Goal: Find specific page/section: Find specific page/section

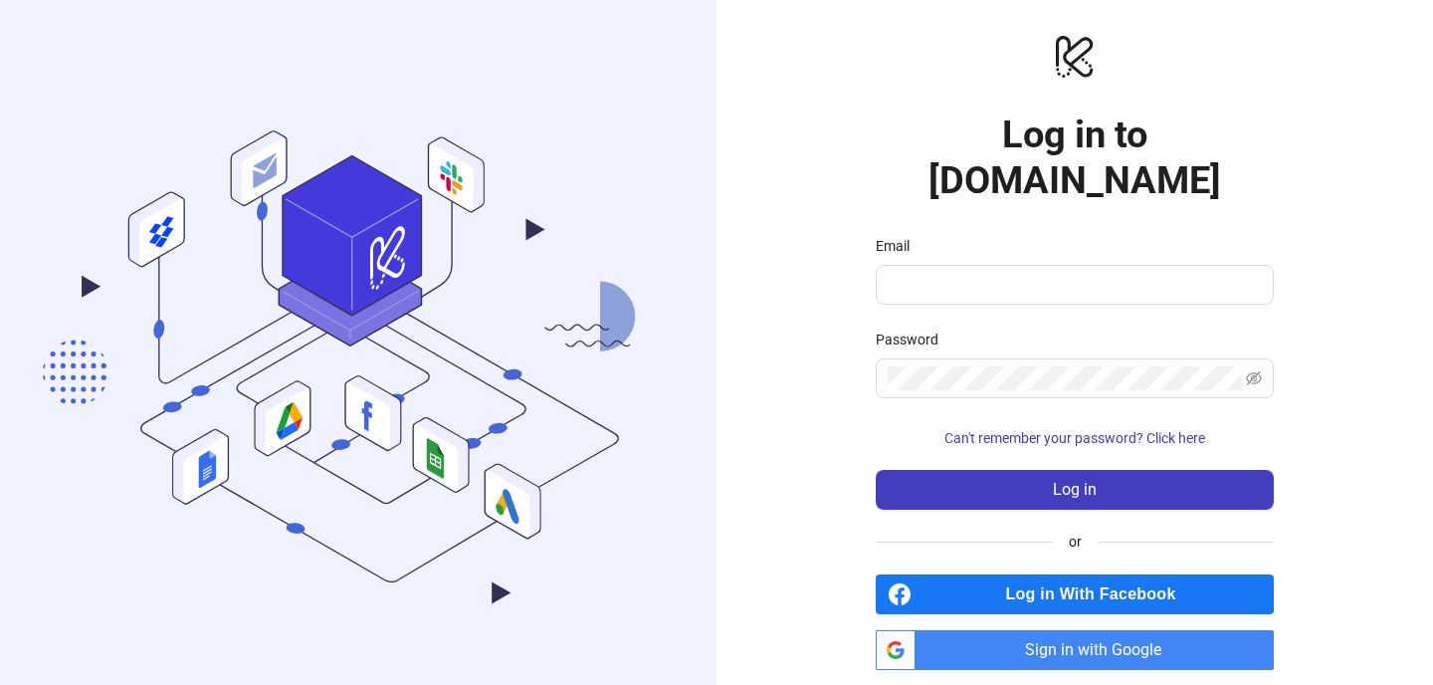
click at [1062, 630] on span "Sign in with Google" at bounding box center [1099, 650] width 350 height 40
click at [1124, 630] on span "Sign in with Google" at bounding box center [1099, 650] width 350 height 40
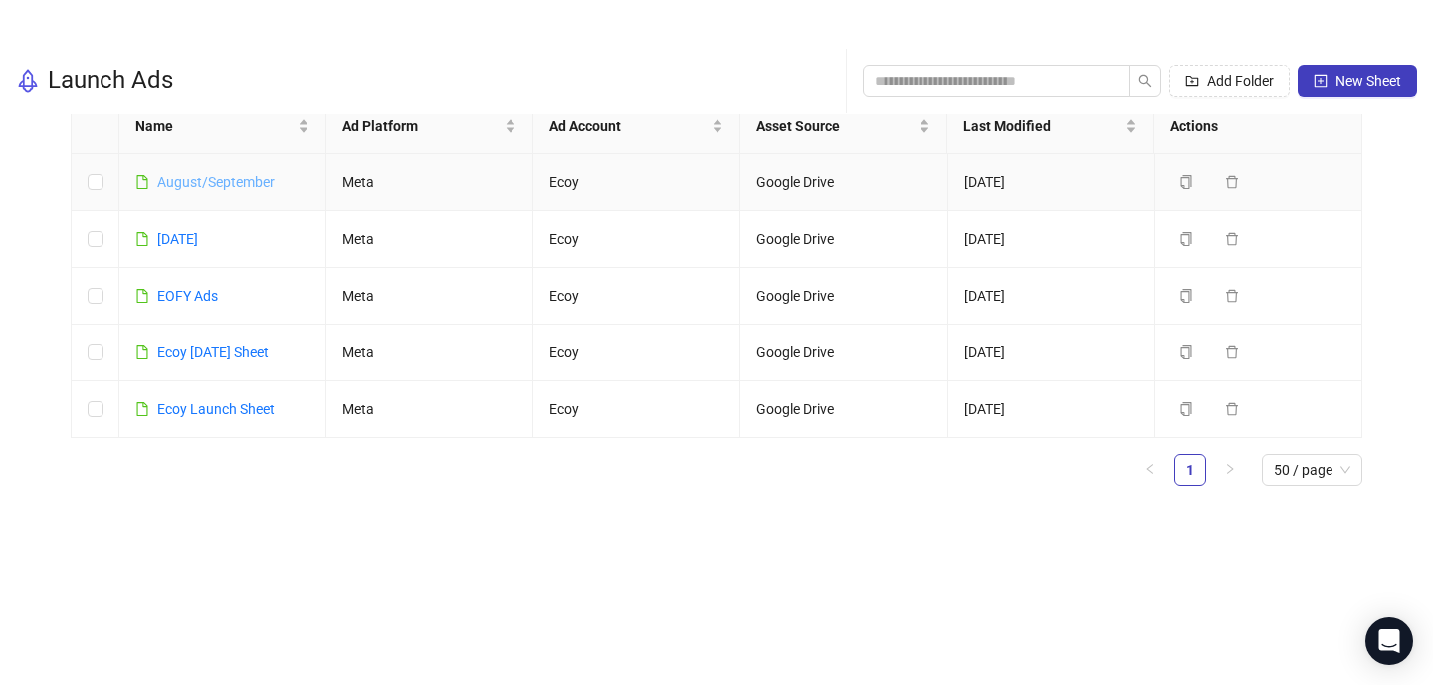
click at [237, 184] on link "August/September" at bounding box center [215, 182] width 117 height 16
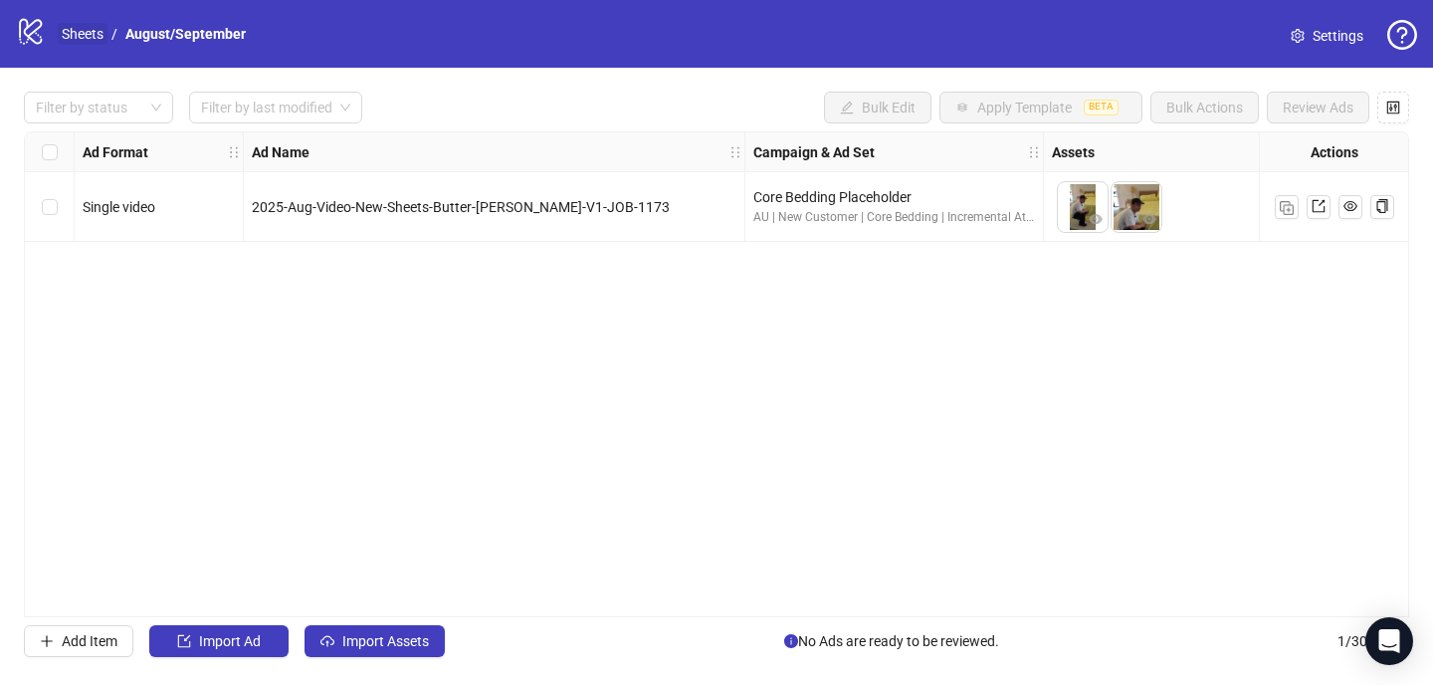
click at [88, 35] on link "Sheets" at bounding box center [83, 34] width 50 height 22
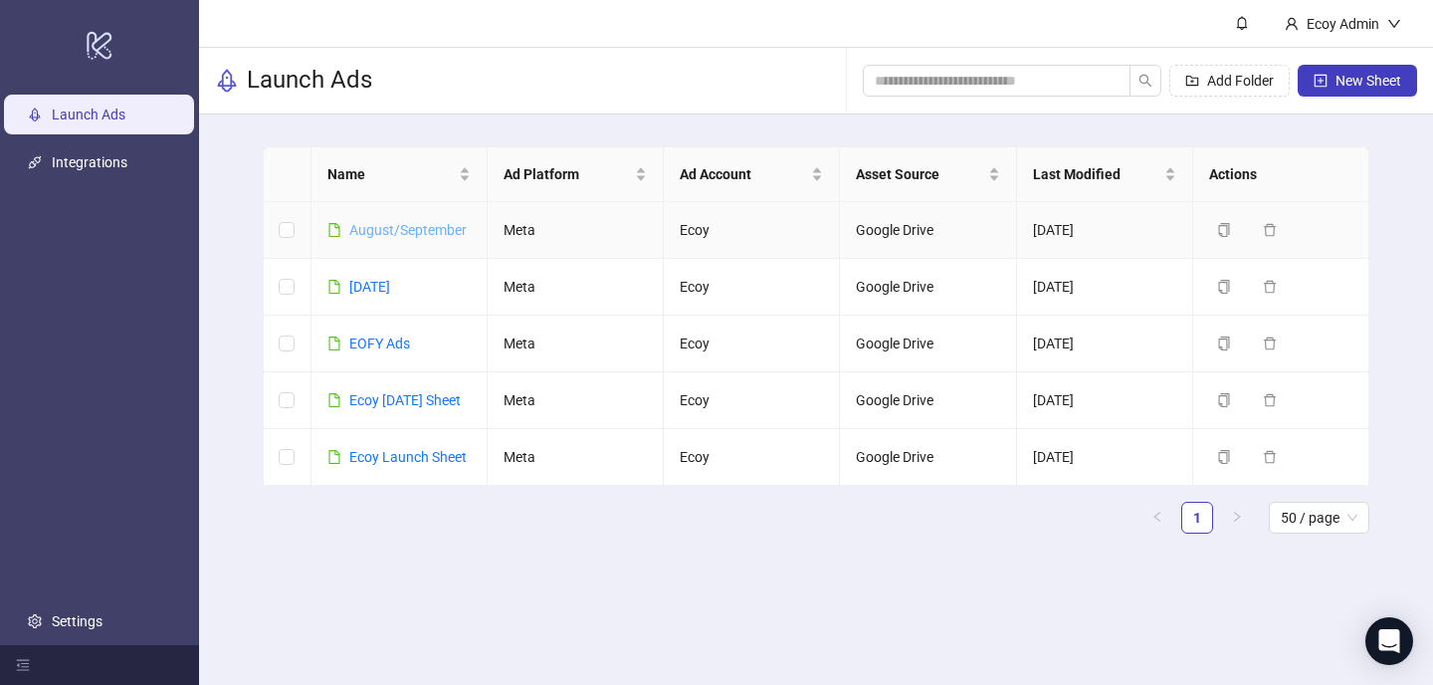
click at [382, 230] on link "August/September" at bounding box center [407, 230] width 117 height 16
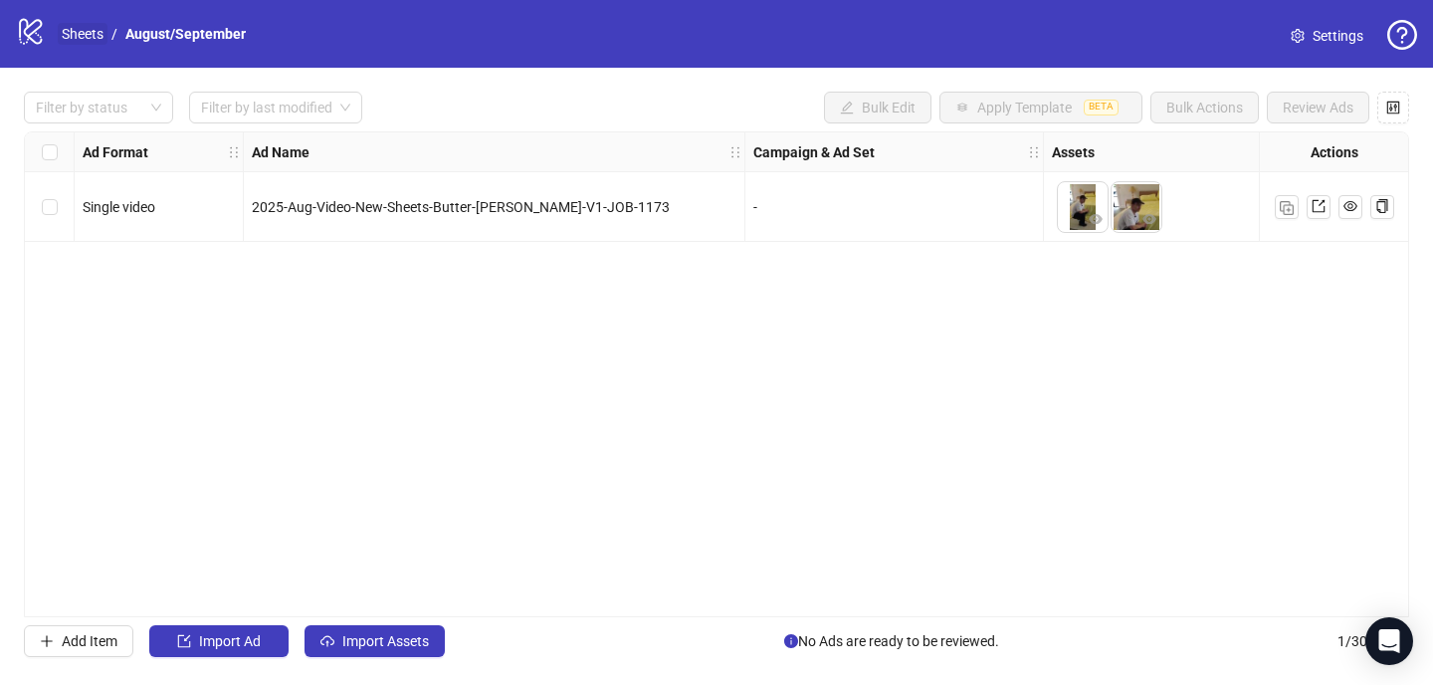
click at [78, 40] on link "Sheets" at bounding box center [83, 34] width 50 height 22
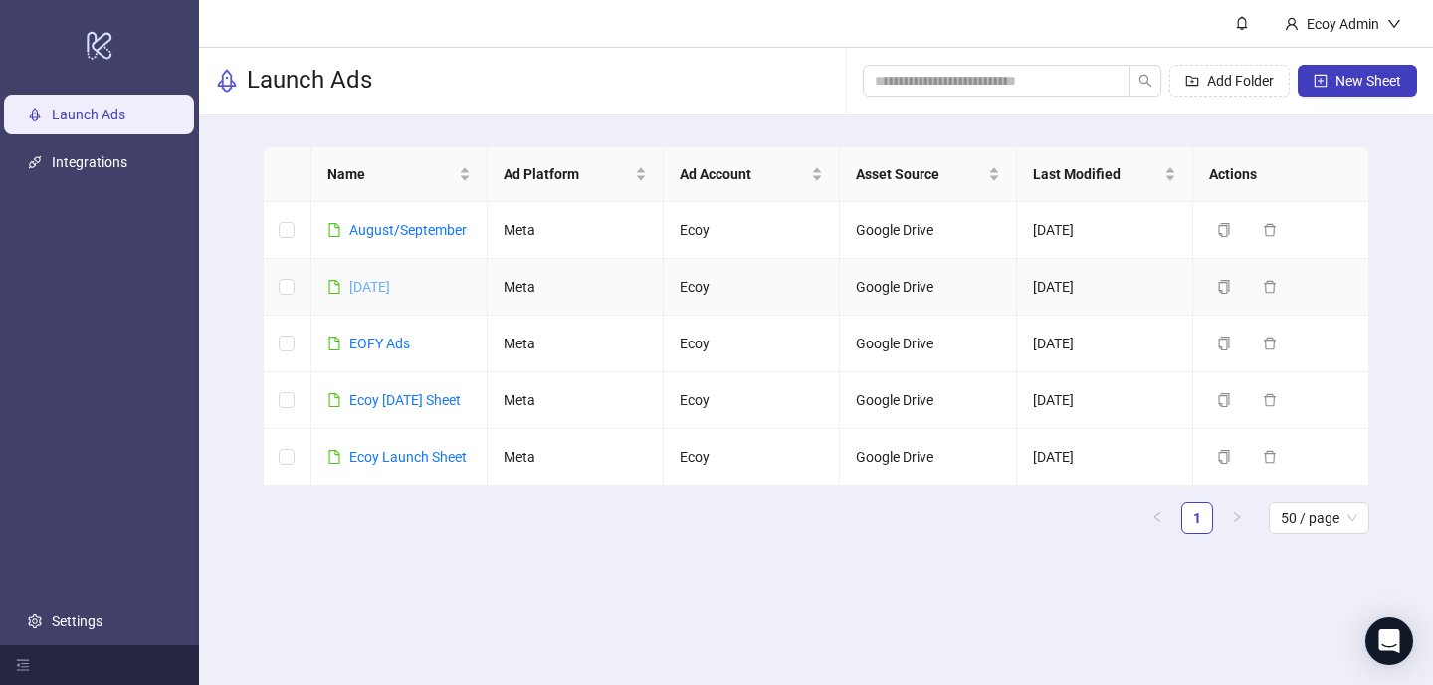
click at [390, 286] on link "[DATE]" at bounding box center [369, 287] width 41 height 16
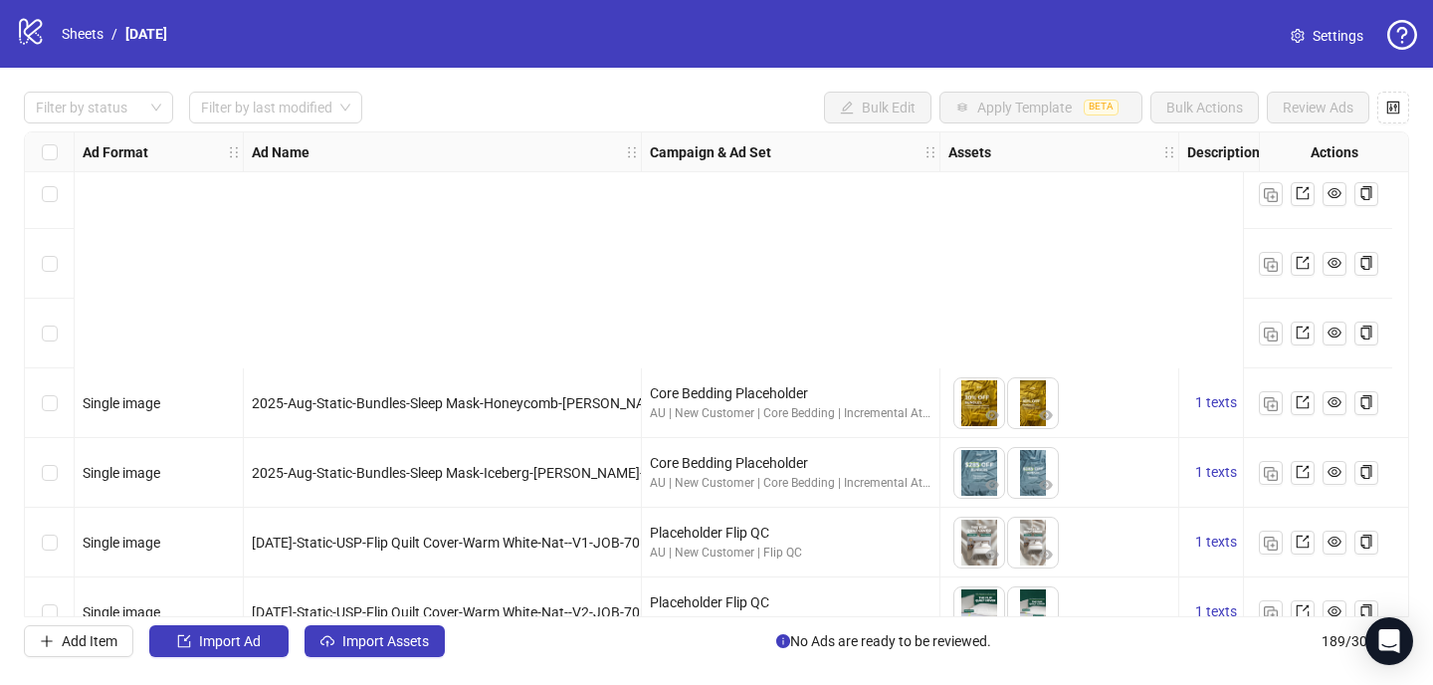
scroll to position [12731, 0]
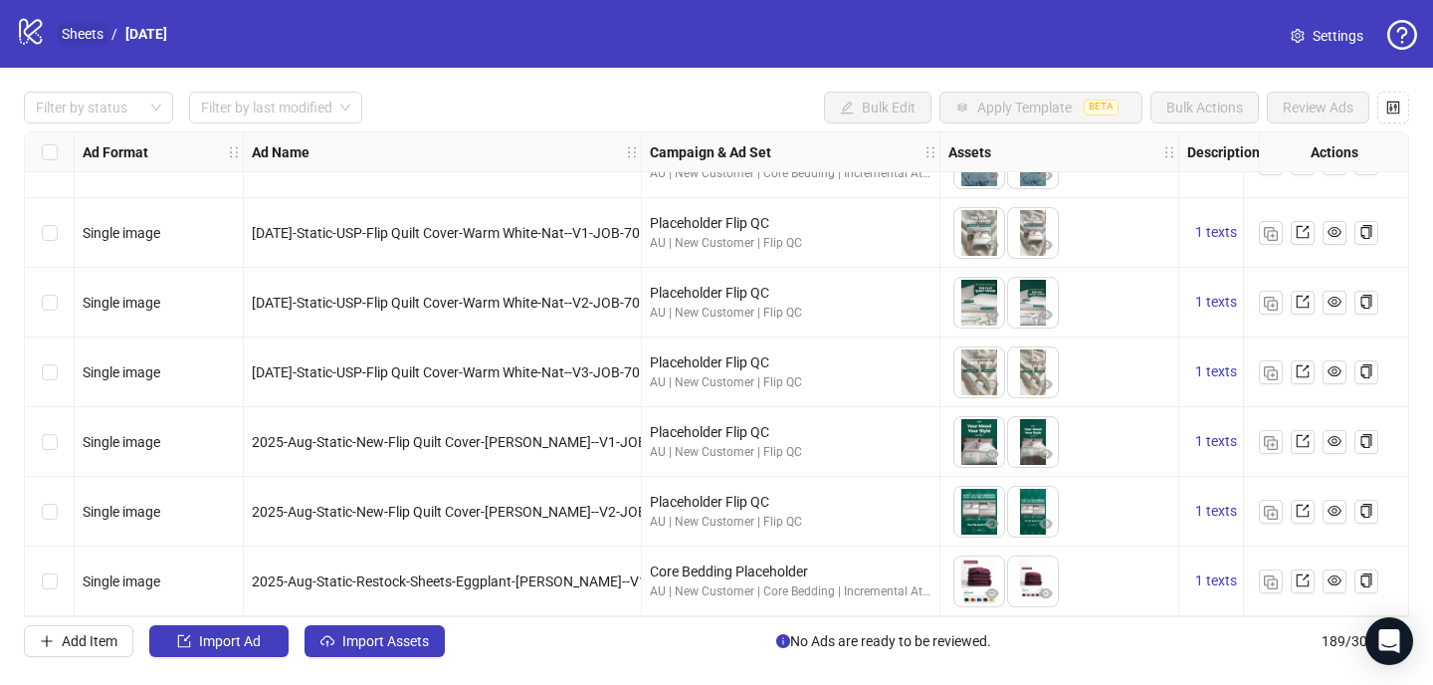
click at [81, 23] on link "Sheets" at bounding box center [83, 34] width 50 height 22
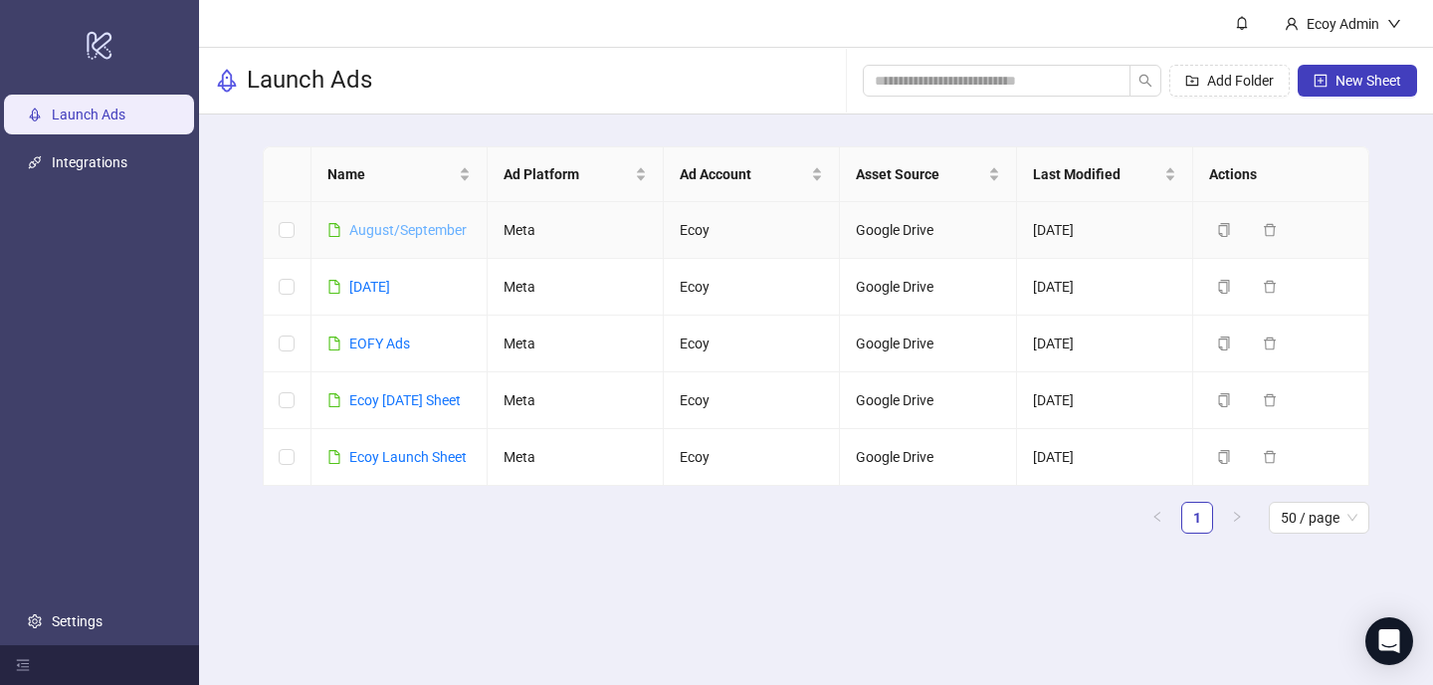
click at [386, 231] on link "August/September" at bounding box center [407, 230] width 117 height 16
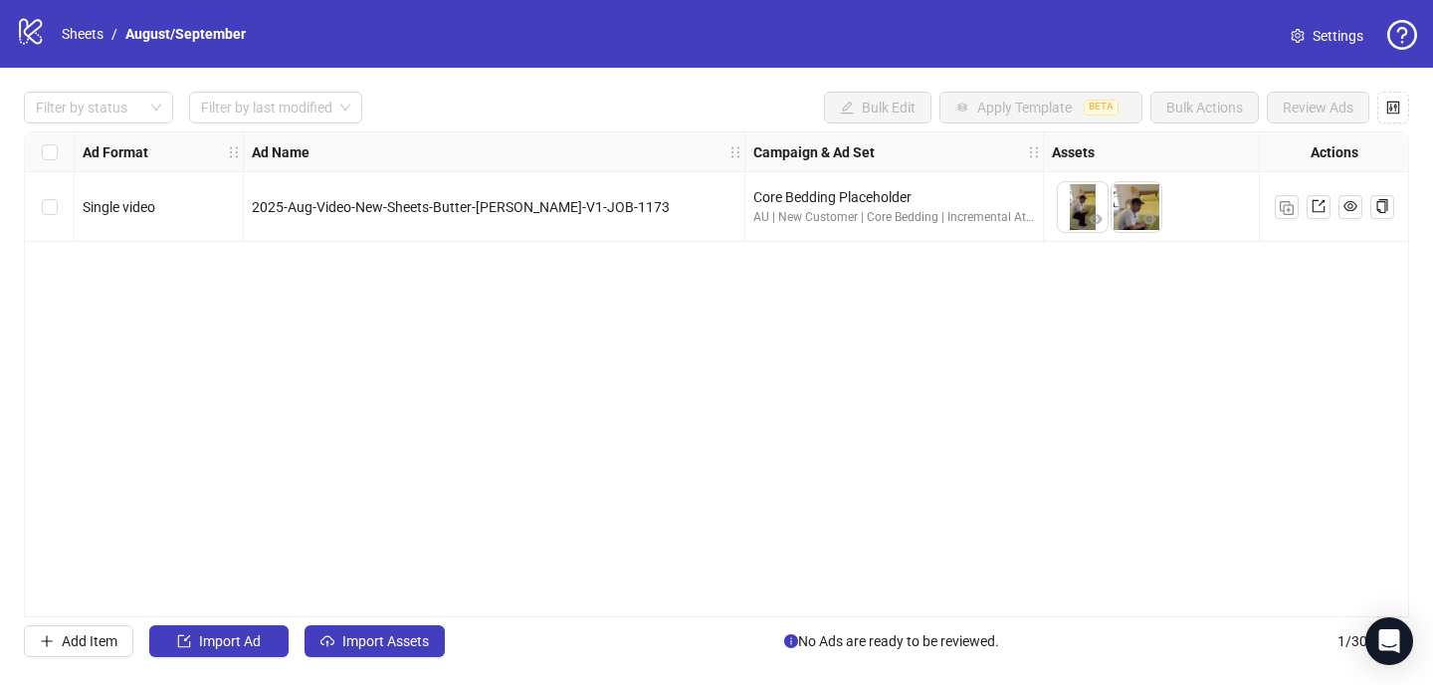
click at [1338, 668] on div "Filter by status Filter by last modified Bulk Edit Apply Template BETA Bulk Act…" at bounding box center [716, 374] width 1433 height 613
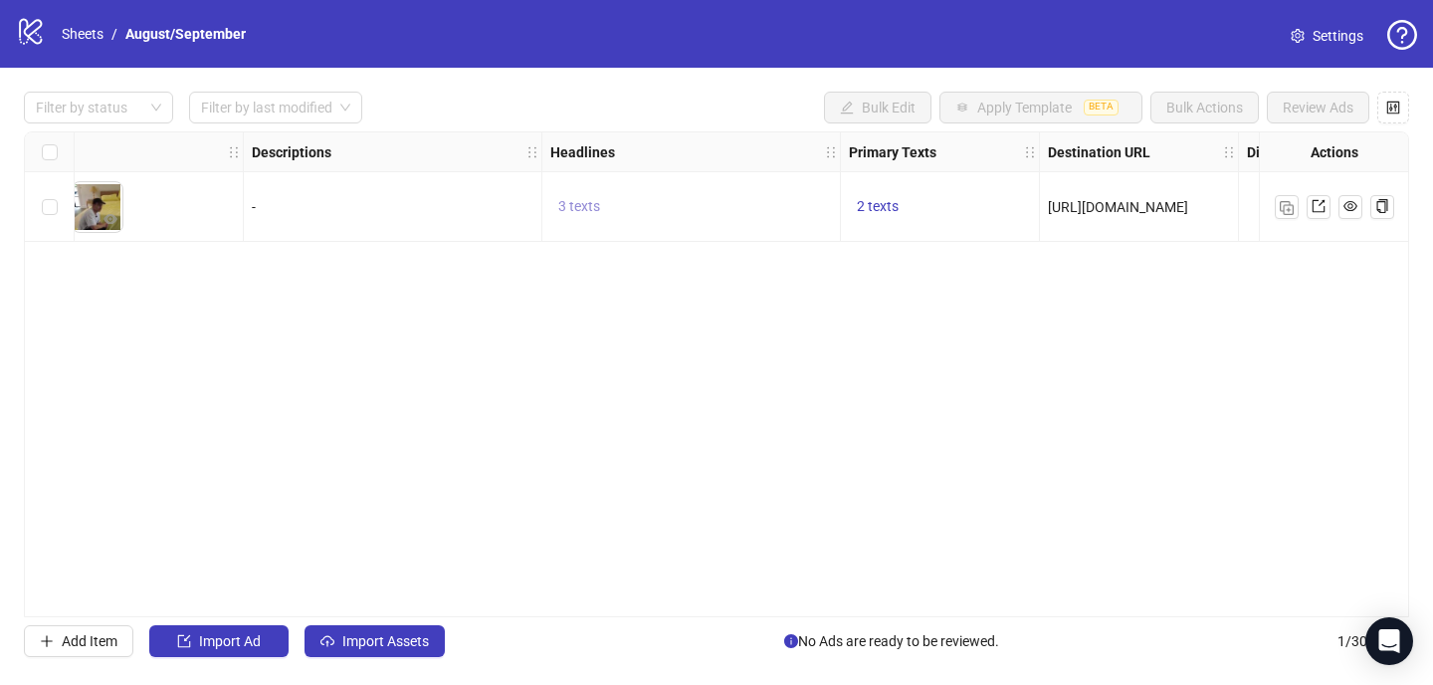
click at [588, 209] on span "3 texts" at bounding box center [579, 206] width 42 height 16
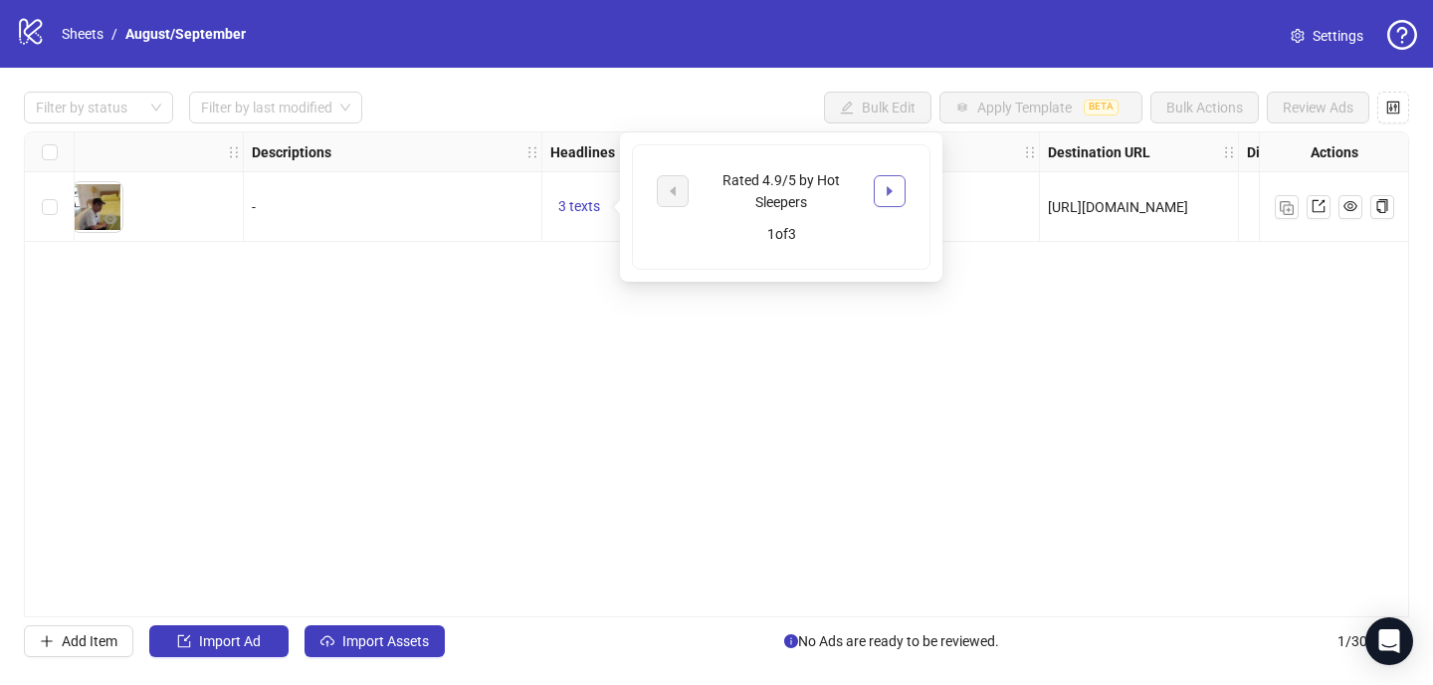
click at [880, 197] on button "button" at bounding box center [890, 191] width 32 height 32
click at [956, 245] on div "Ad Format Ad Name Campaign & Ad Set Assets Descriptions Headlines Primary Texts…" at bounding box center [716, 374] width 1385 height 486
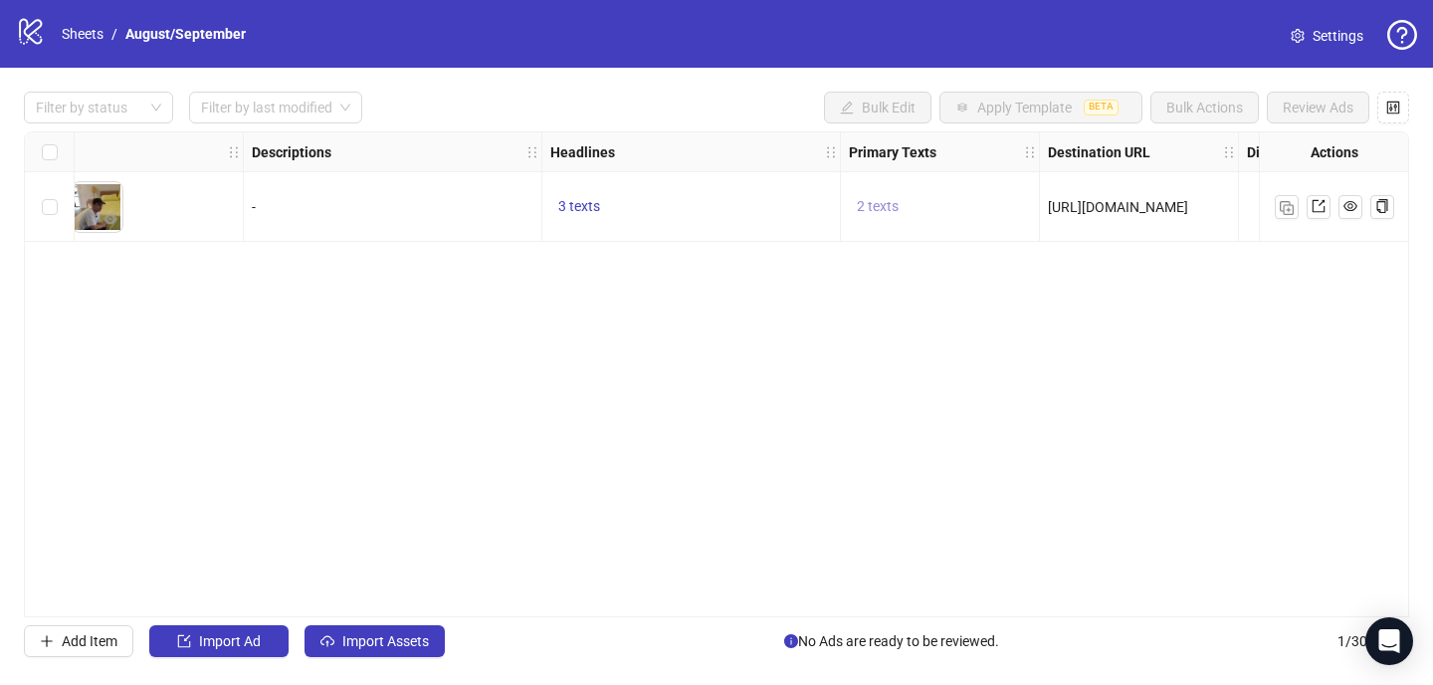
click at [867, 198] on span "2 texts" at bounding box center [878, 206] width 42 height 16
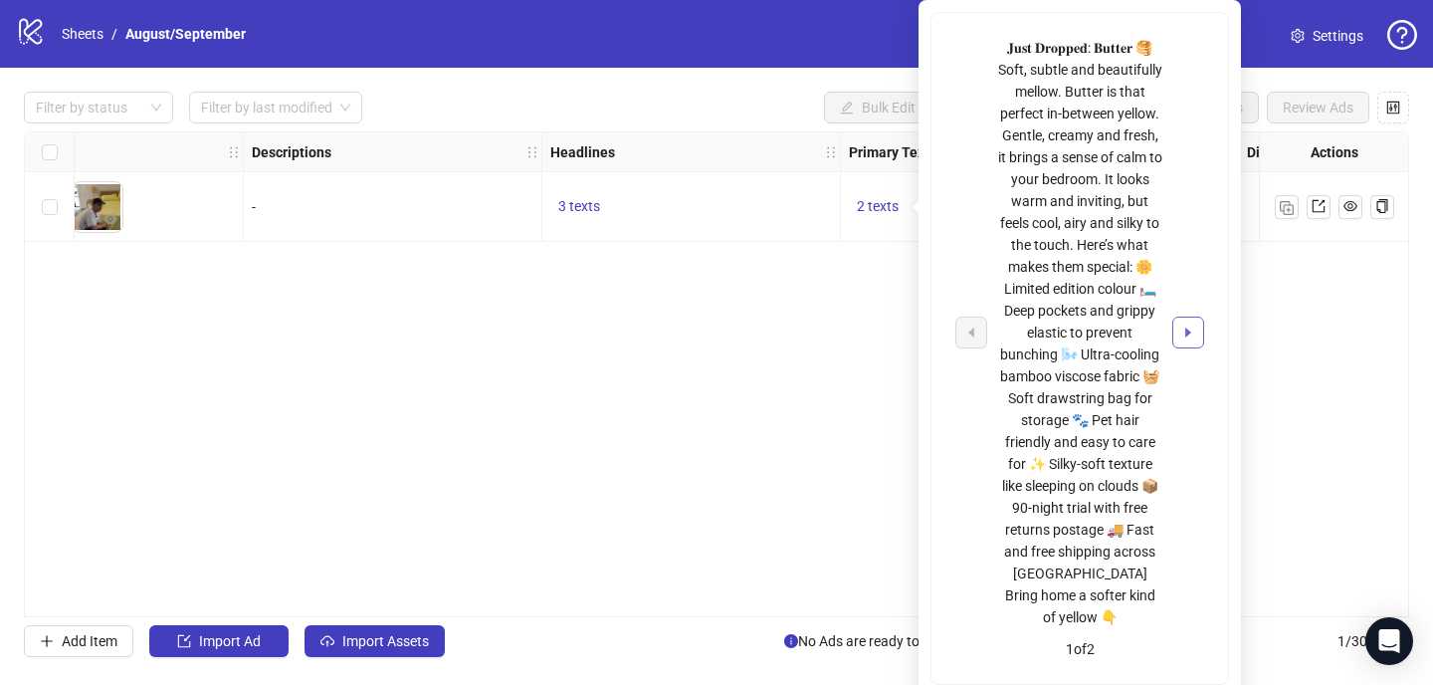
click at [1194, 325] on icon "caret-right" at bounding box center [1188, 332] width 14 height 14
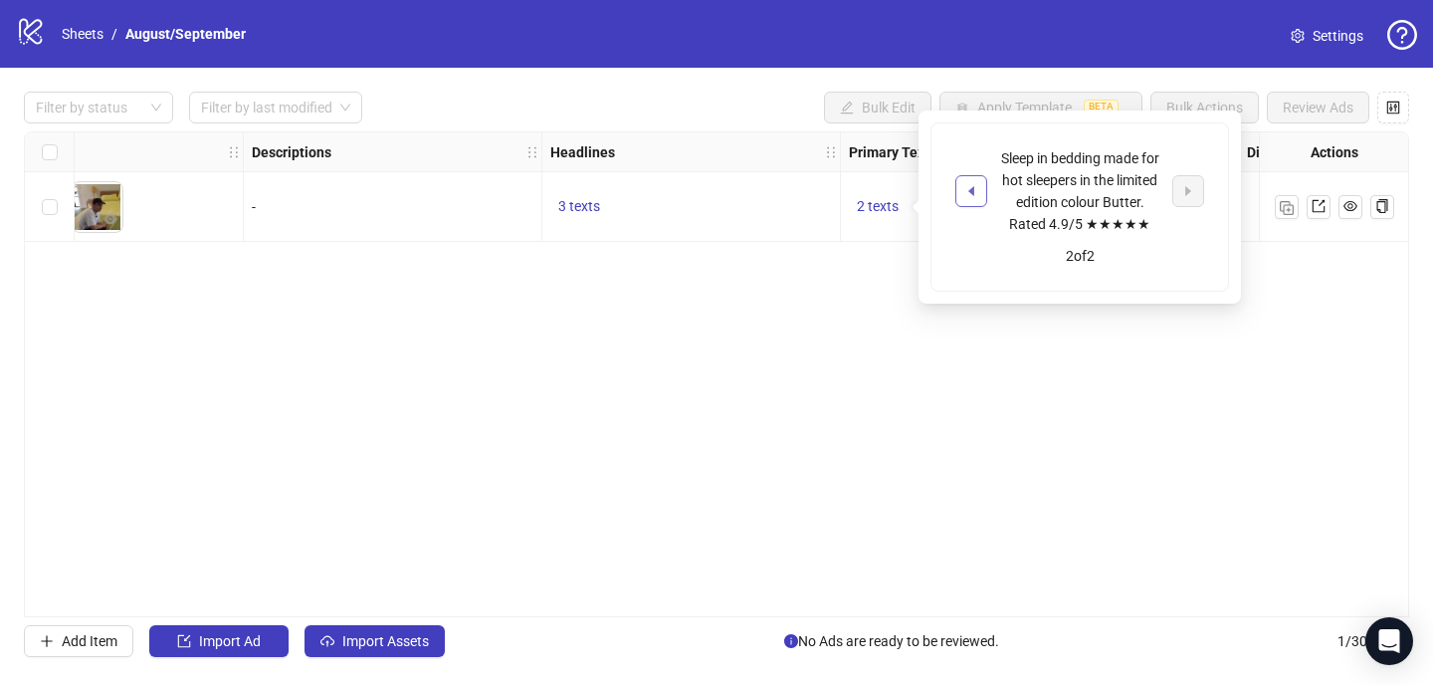
click at [971, 178] on button "button" at bounding box center [971, 191] width 32 height 32
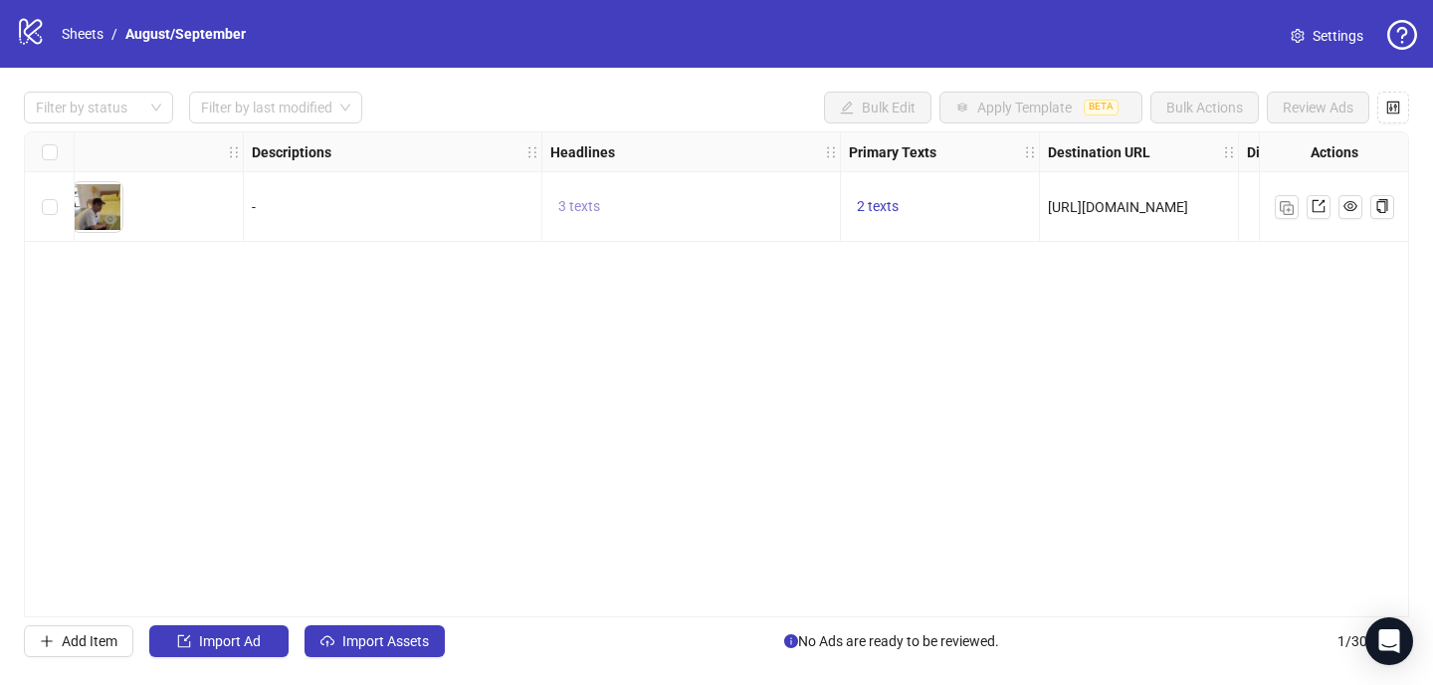
click at [569, 203] on span "3 texts" at bounding box center [579, 206] width 42 height 16
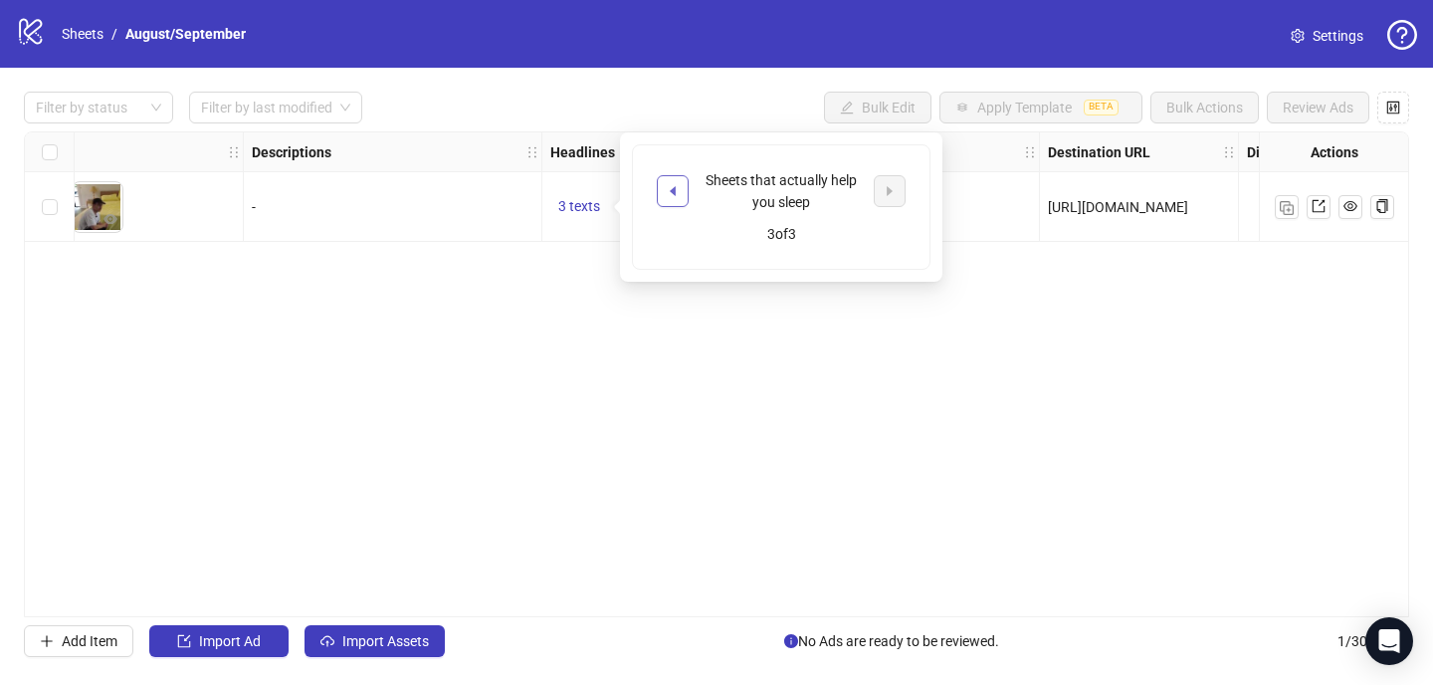
click at [671, 188] on icon "caret-left" at bounding box center [673, 191] width 14 height 14
click at [695, 348] on div "Ad Format Ad Name Campaign & Ad Set Assets Descriptions Headlines Primary Texts…" at bounding box center [716, 374] width 1385 height 486
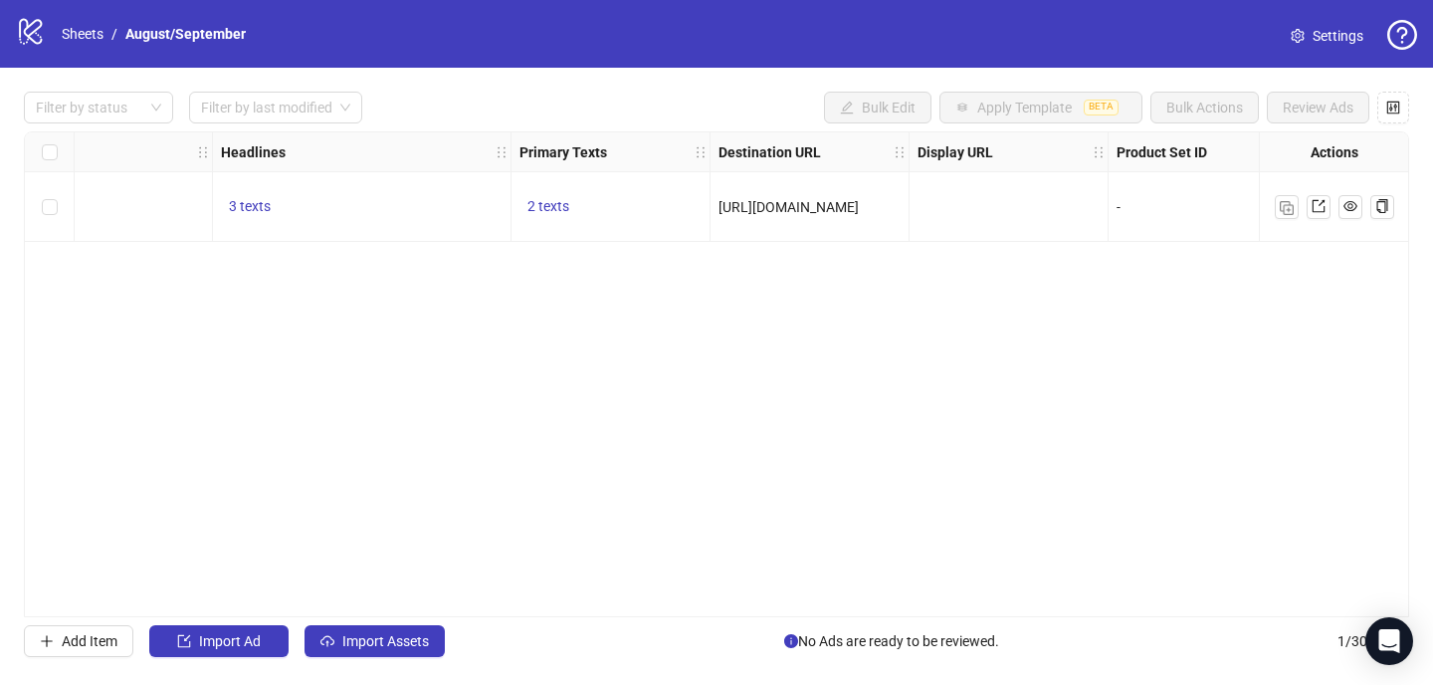
scroll to position [0, 1455]
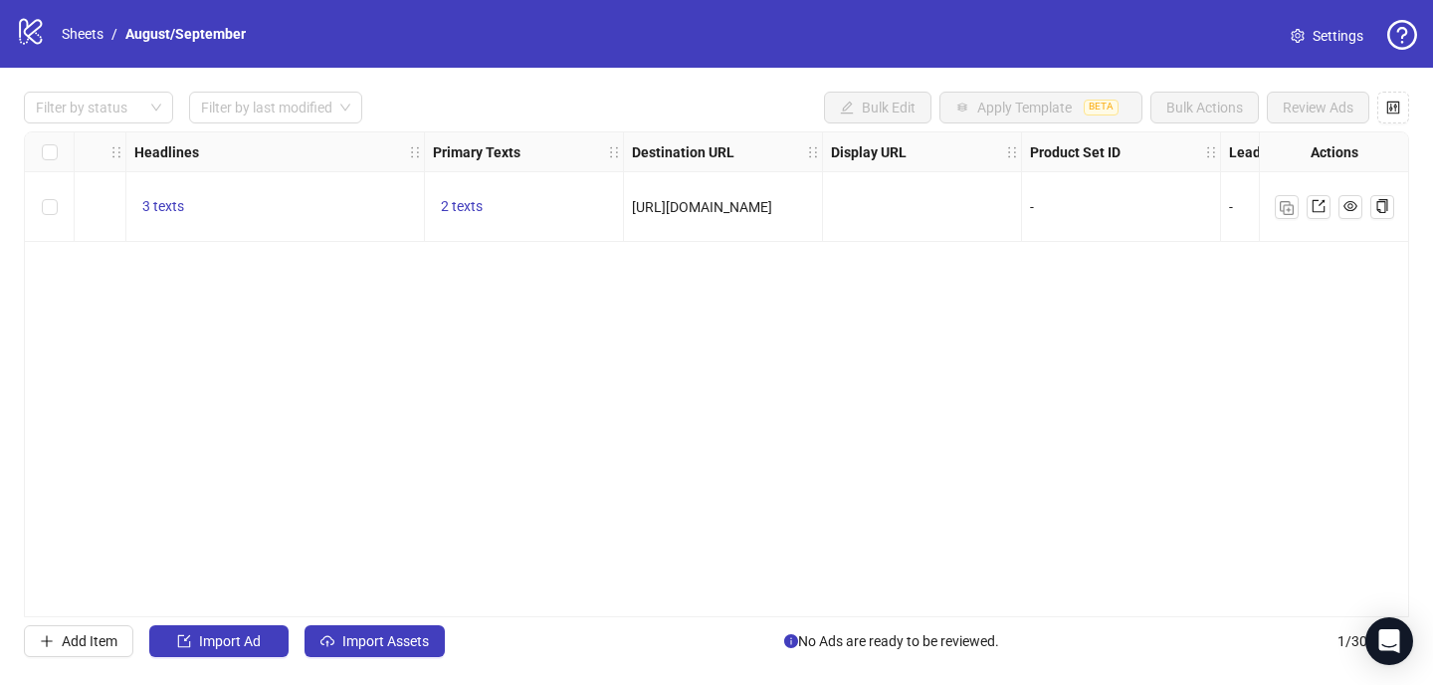
click at [772, 211] on span "[URL][DOMAIN_NAME]" at bounding box center [702, 207] width 140 height 16
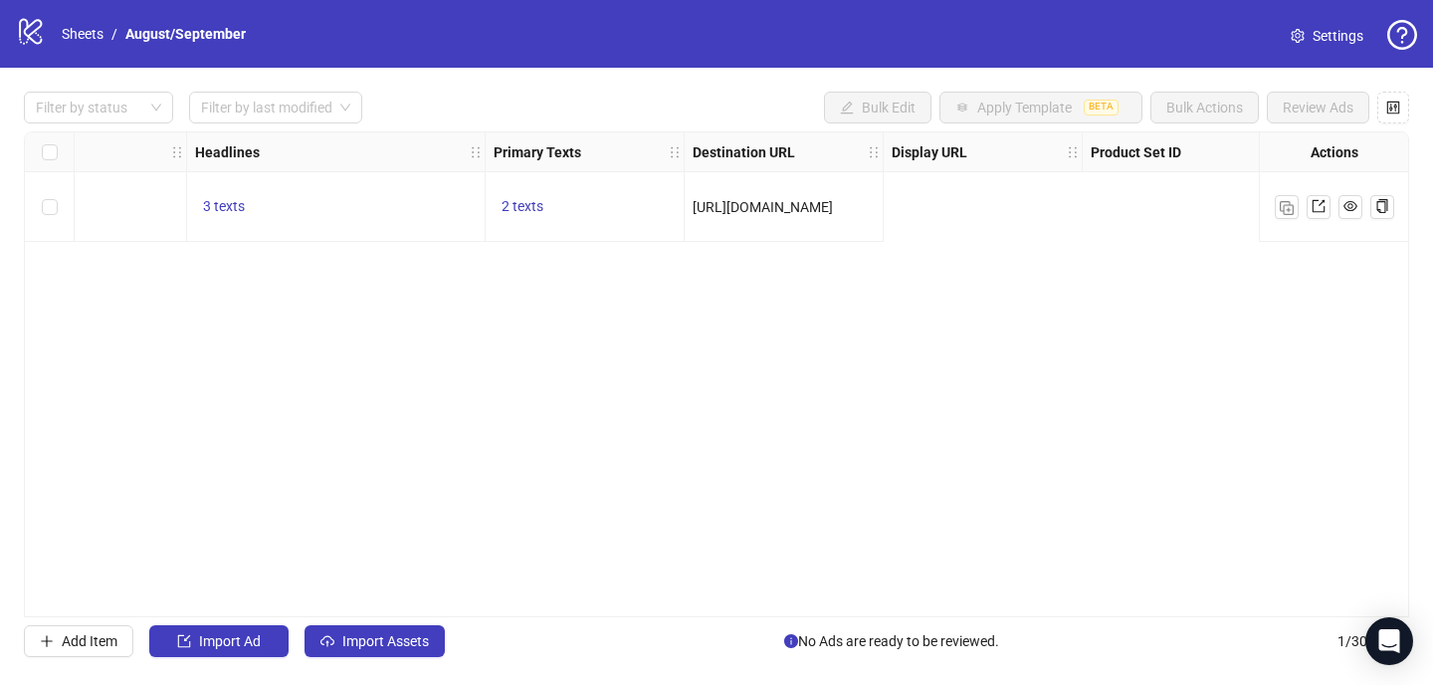
scroll to position [0, 0]
